Goal: Navigation & Orientation: Find specific page/section

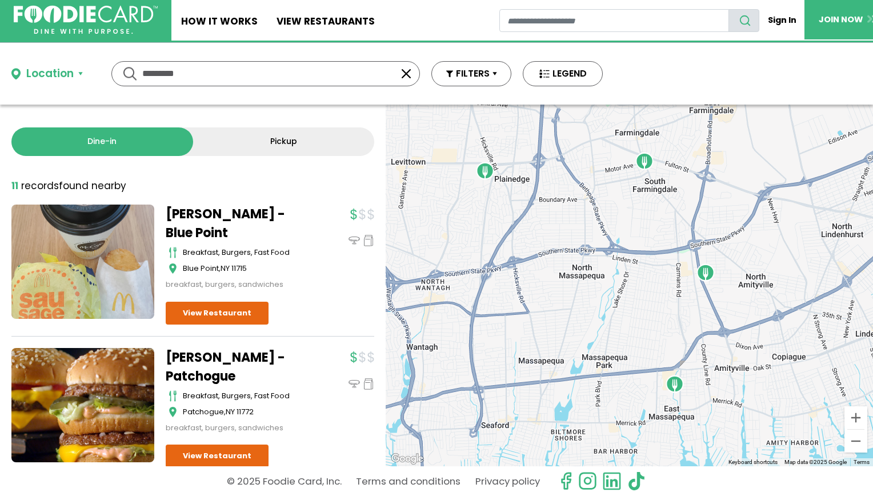
click at [105, 22] on img at bounding box center [85, 20] width 145 height 29
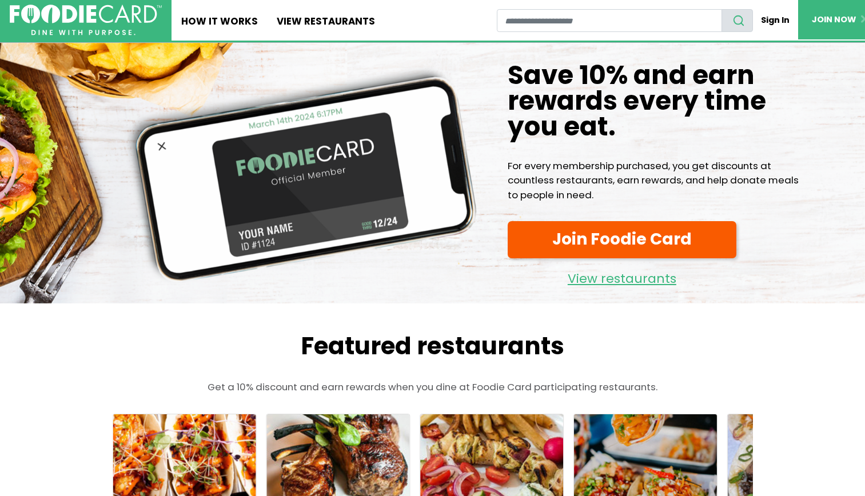
click at [325, 25] on link "View restaurants" at bounding box center [327, 20] width 118 height 41
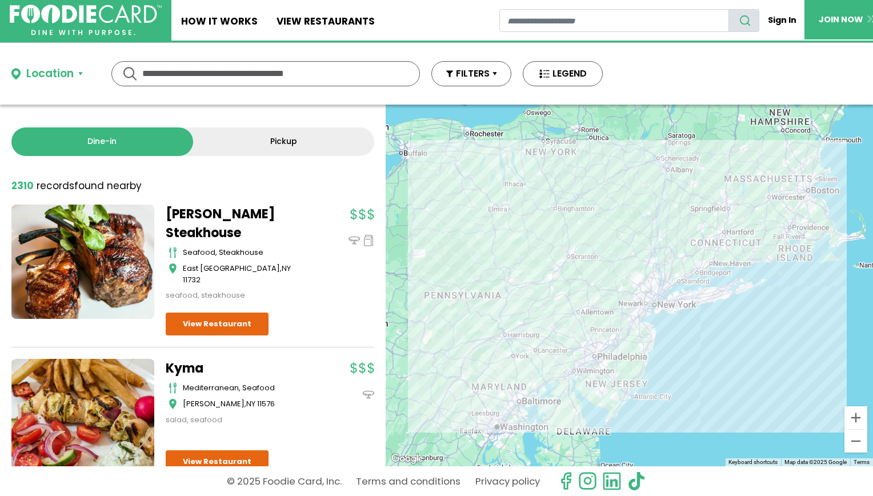
click at [462, 35] on ul "Home How It Works View restaurants" at bounding box center [335, 20] width 328 height 41
